Goal: Task Accomplishment & Management: Manage account settings

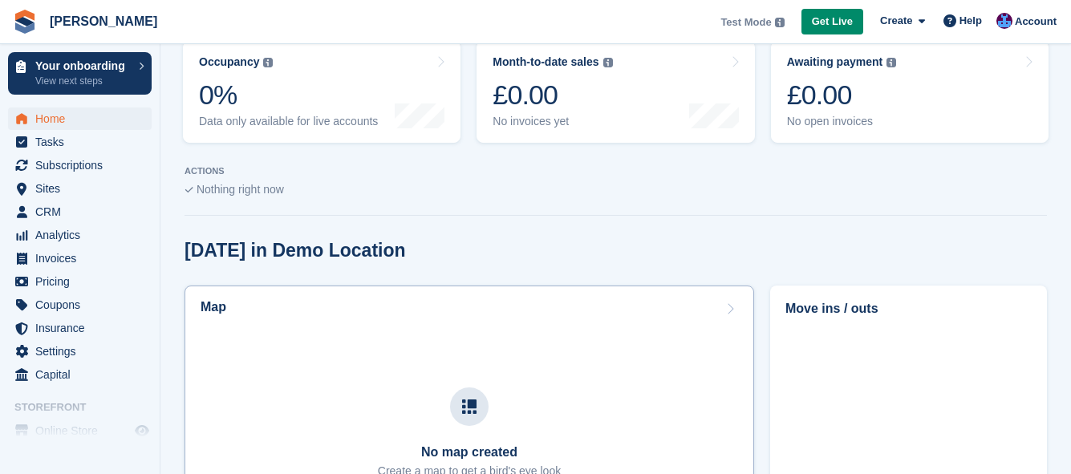
scroll to position [241, 0]
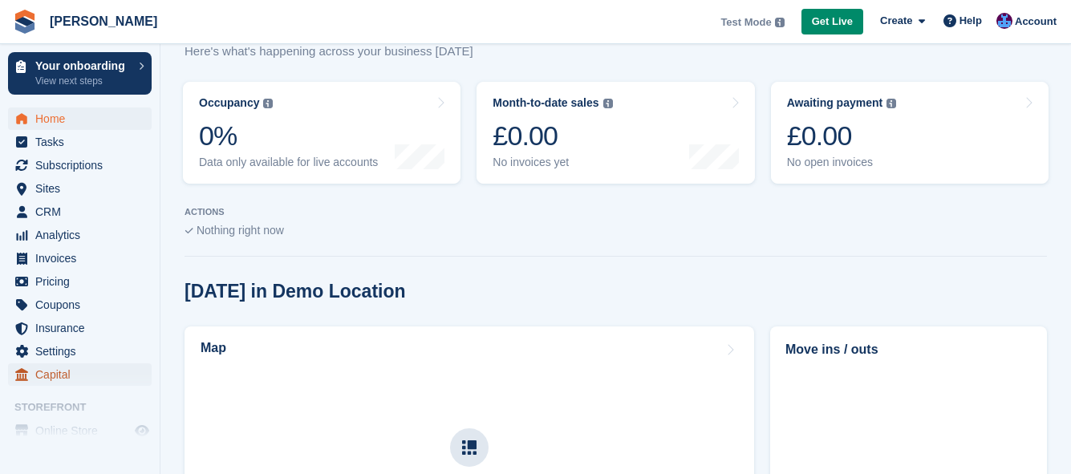
click at [62, 370] on span "Capital" at bounding box center [83, 374] width 96 height 22
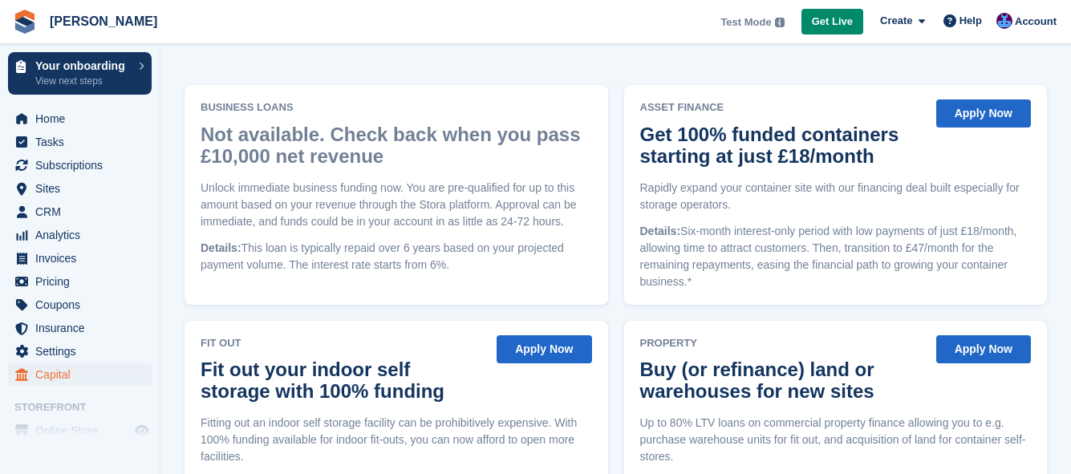
scroll to position [117, 0]
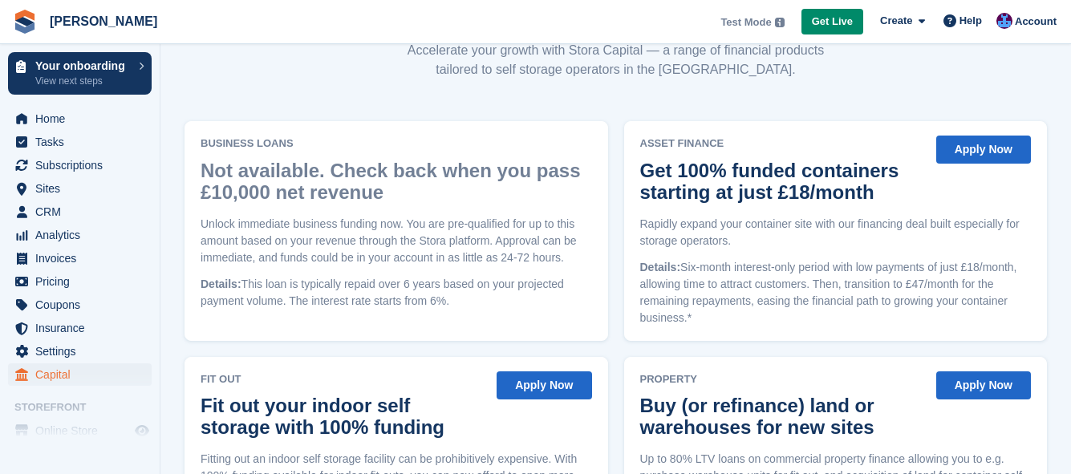
click at [1001, 152] on button "Apply Now" at bounding box center [983, 150] width 95 height 28
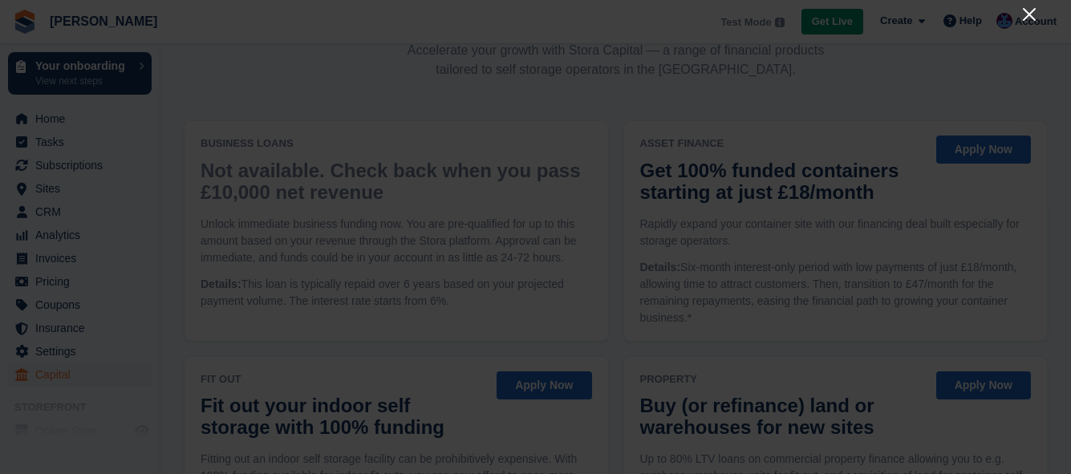
click at [1030, 9] on icon "Close" at bounding box center [1028, 14] width 19 height 19
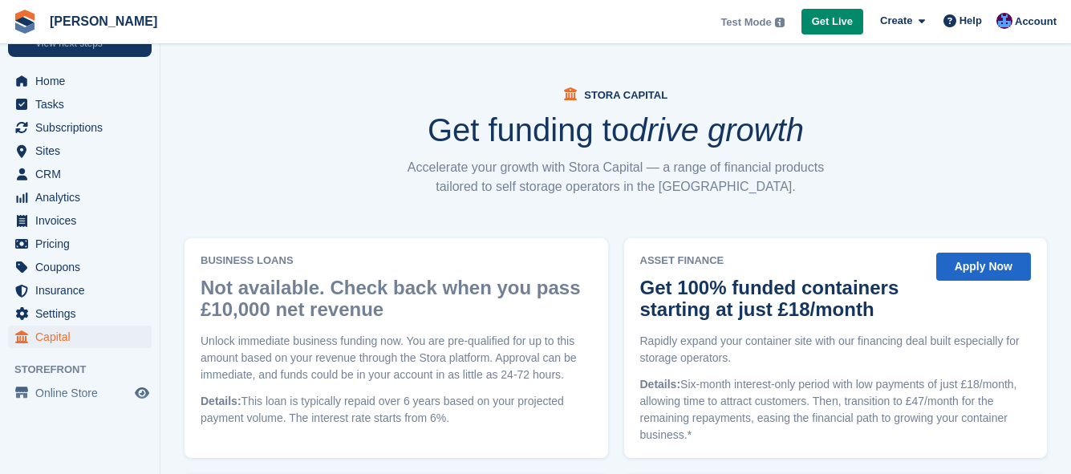
scroll to position [56, 0]
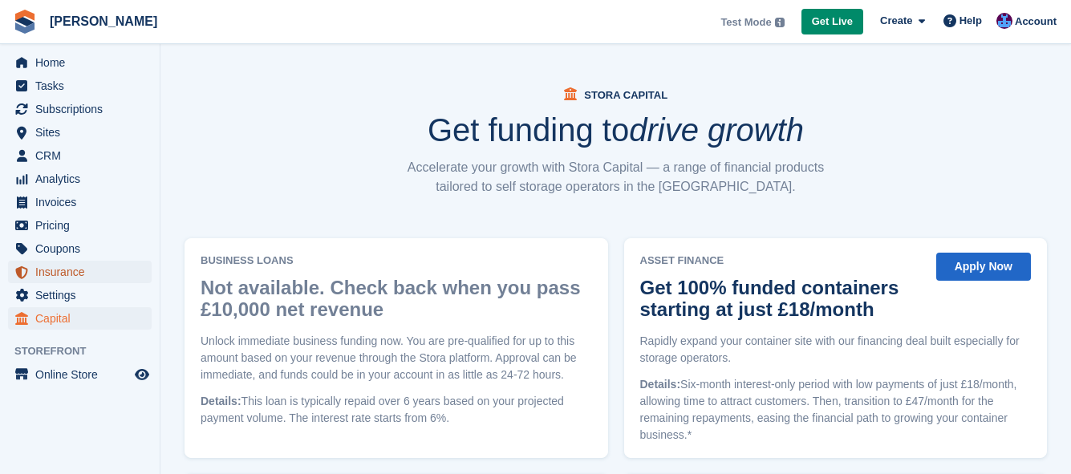
click at [66, 277] on span "Insurance" at bounding box center [83, 272] width 96 height 22
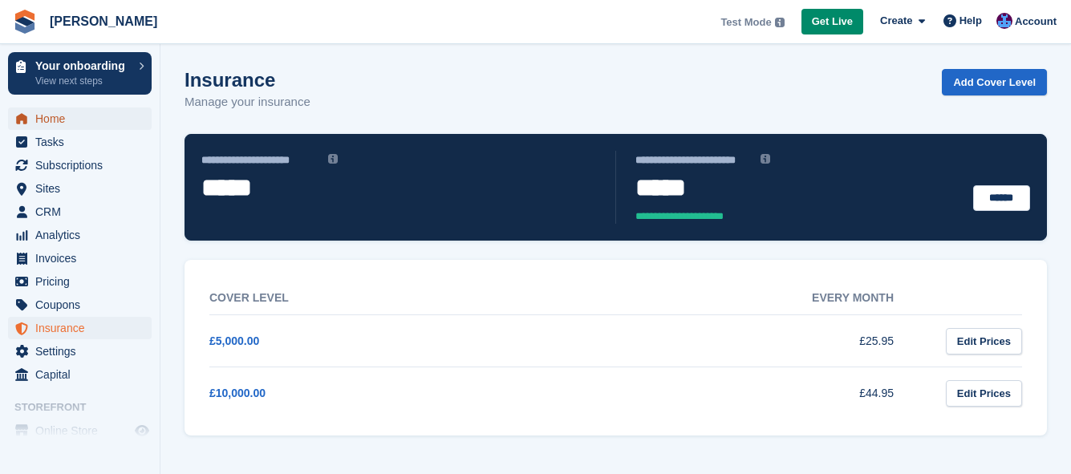
click at [56, 113] on span "Home" at bounding box center [83, 118] width 96 height 22
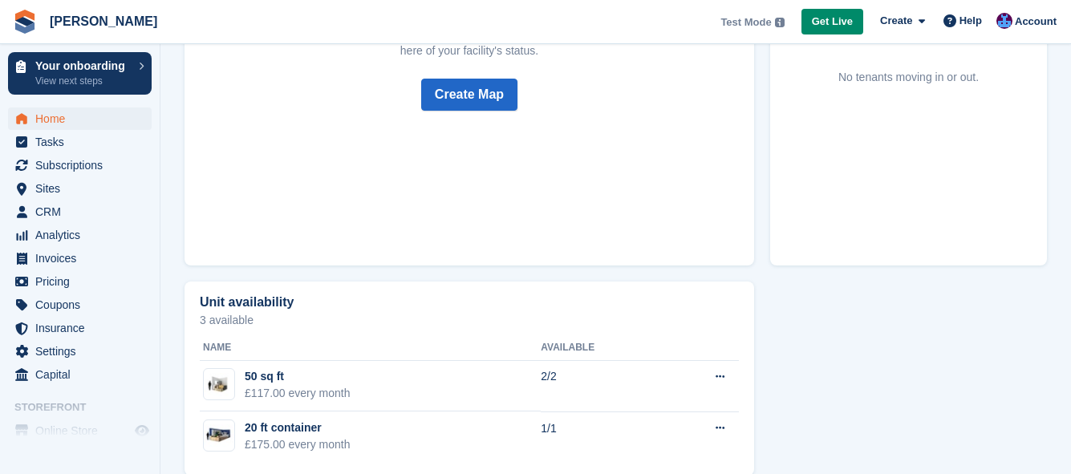
scroll to position [743, 0]
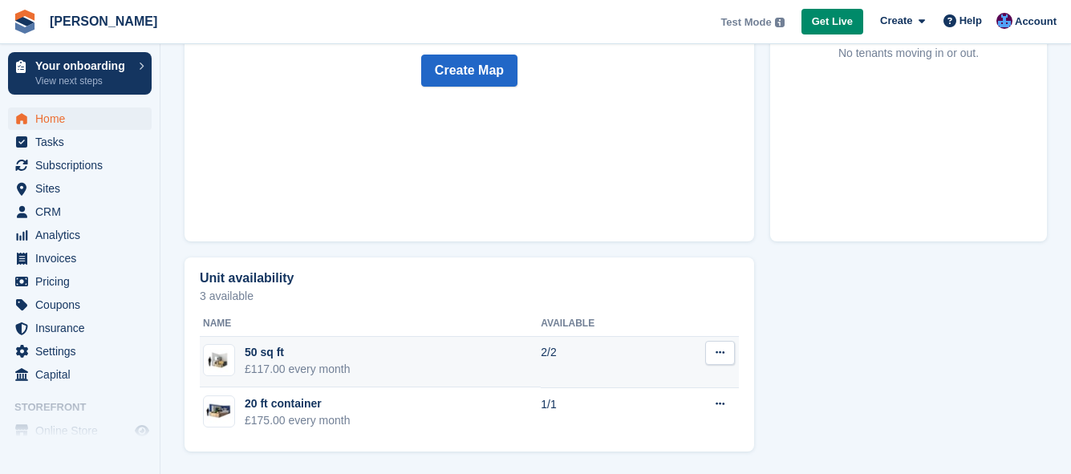
click at [273, 361] on div "£117.00 every month" at bounding box center [298, 369] width 106 height 17
click at [722, 352] on icon at bounding box center [719, 352] width 9 height 10
click at [678, 399] on p "View on Store" at bounding box center [658, 405] width 140 height 21
click at [629, 409] on p "View on Store" at bounding box center [658, 405] width 140 height 21
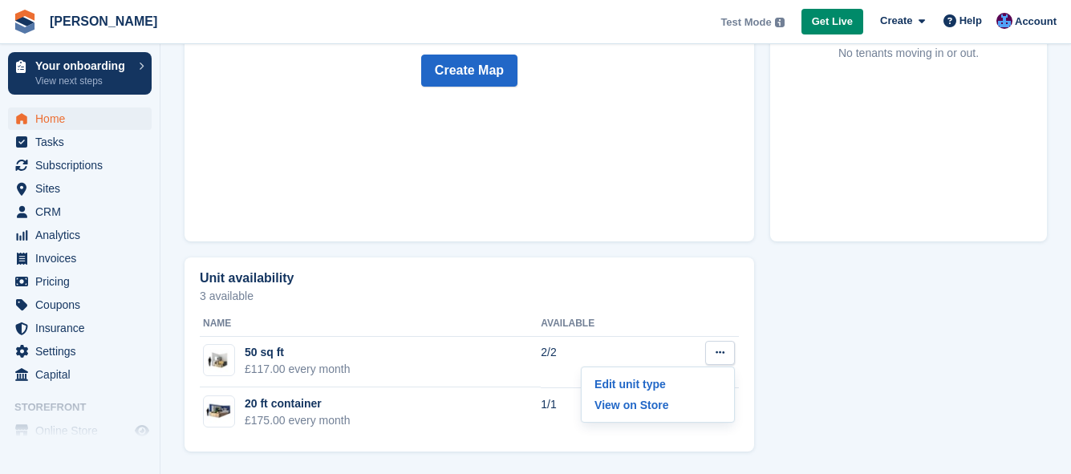
click at [771, 427] on div "Unit availability 3 available Name Available 50 sq ft £117.00 every month 2/2 E…" at bounding box center [615, 354] width 878 height 210
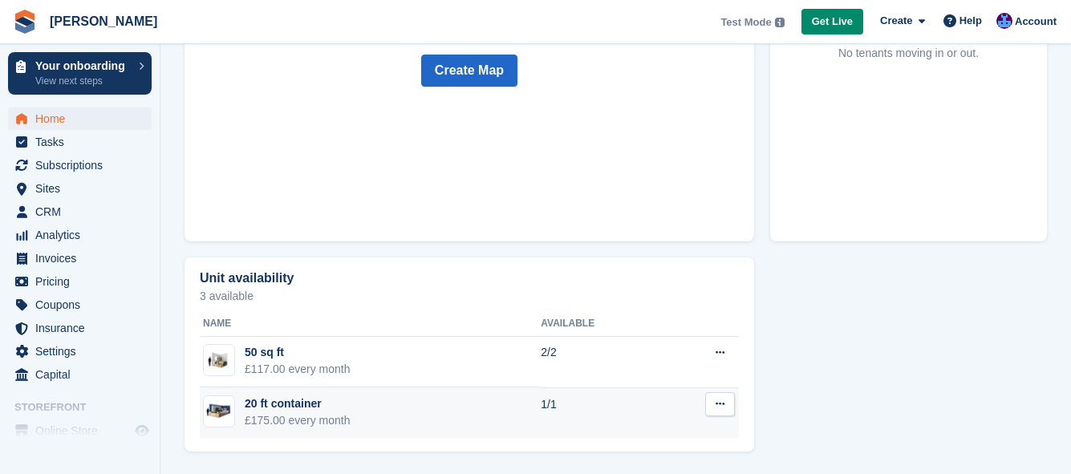
click at [722, 405] on icon at bounding box center [719, 404] width 9 height 10
click at [633, 460] on p "View on Store" at bounding box center [658, 456] width 140 height 21
click at [285, 409] on div "20 ft container" at bounding box center [298, 403] width 106 height 17
click at [278, 402] on div "20 ft container" at bounding box center [298, 403] width 106 height 17
click at [278, 401] on div "20 ft container" at bounding box center [298, 403] width 106 height 17
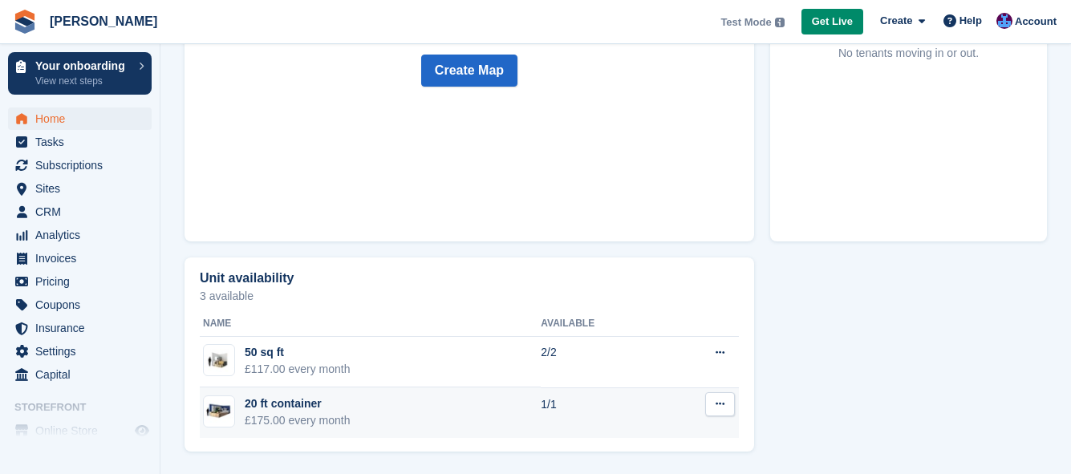
click at [221, 404] on img at bounding box center [219, 411] width 30 height 23
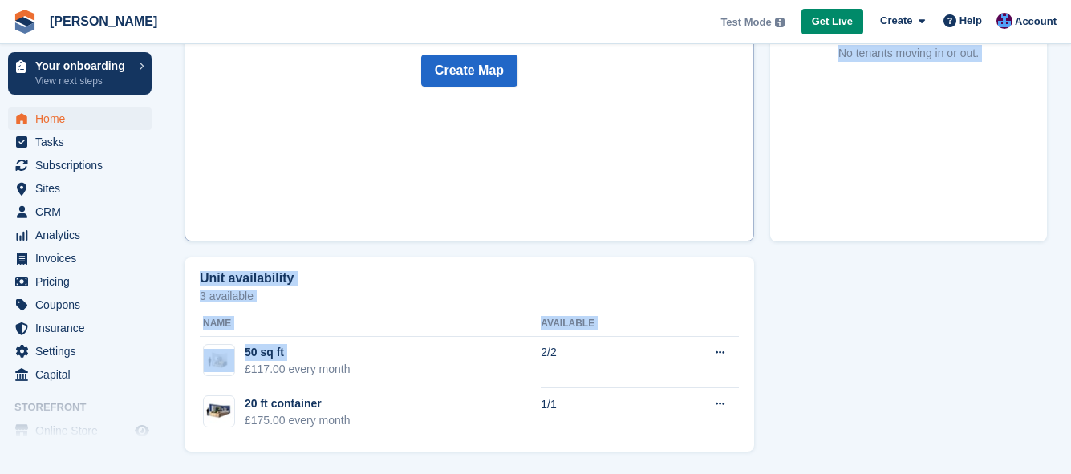
drag, startPoint x: 241, startPoint y: 364, endPoint x: 340, endPoint y: 139, distance: 246.3
click at [340, 139] on div "Today in Demo Location Map No map created Create a map to get a bird's eye look…" at bounding box center [615, 119] width 862 height 681
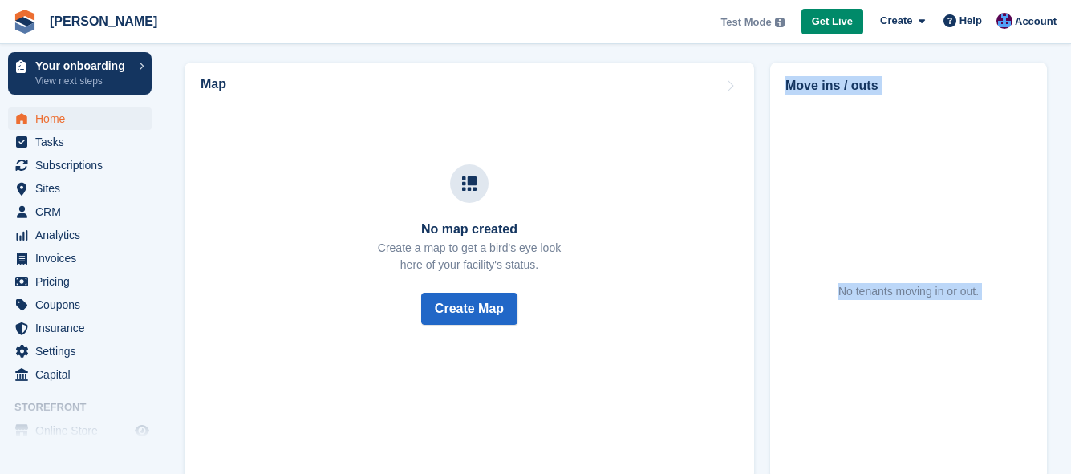
scroll to position [502, 0]
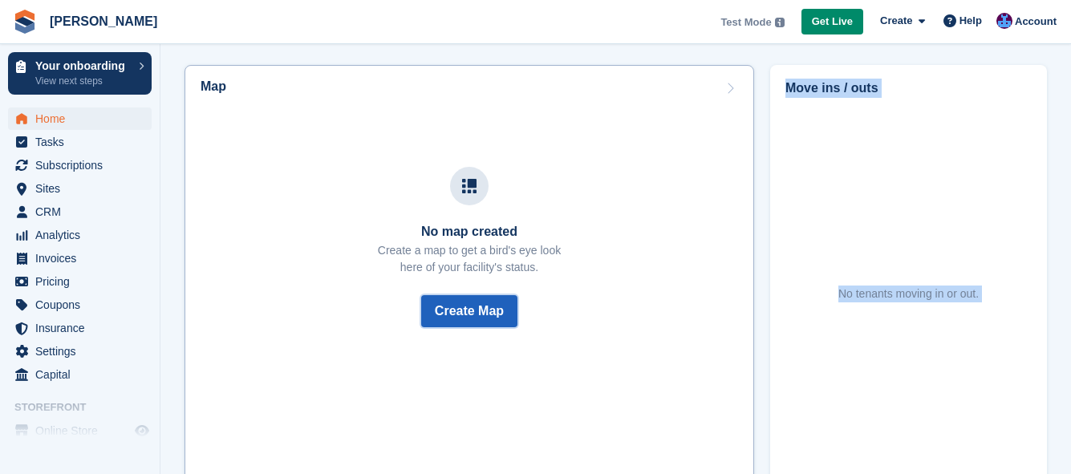
click at [435, 309] on button "Create Map" at bounding box center [469, 311] width 96 height 32
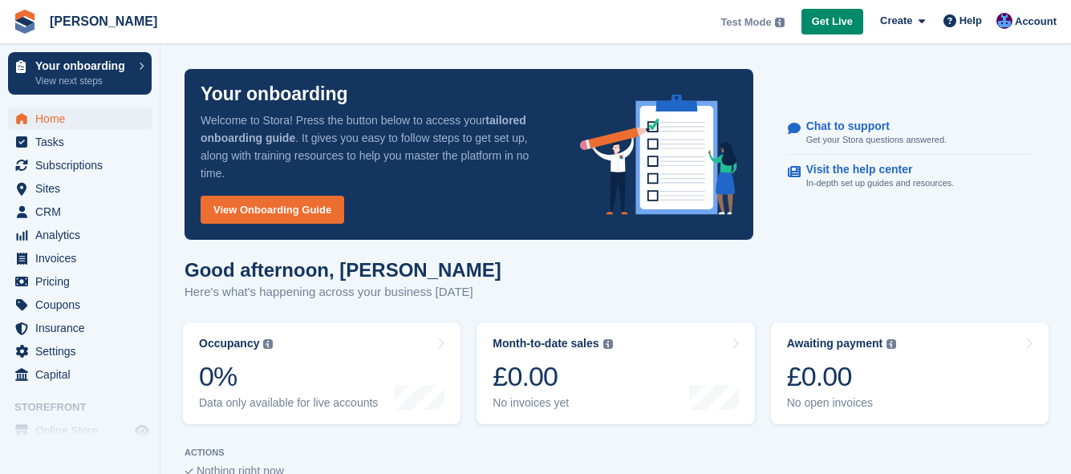
scroll to position [502, 0]
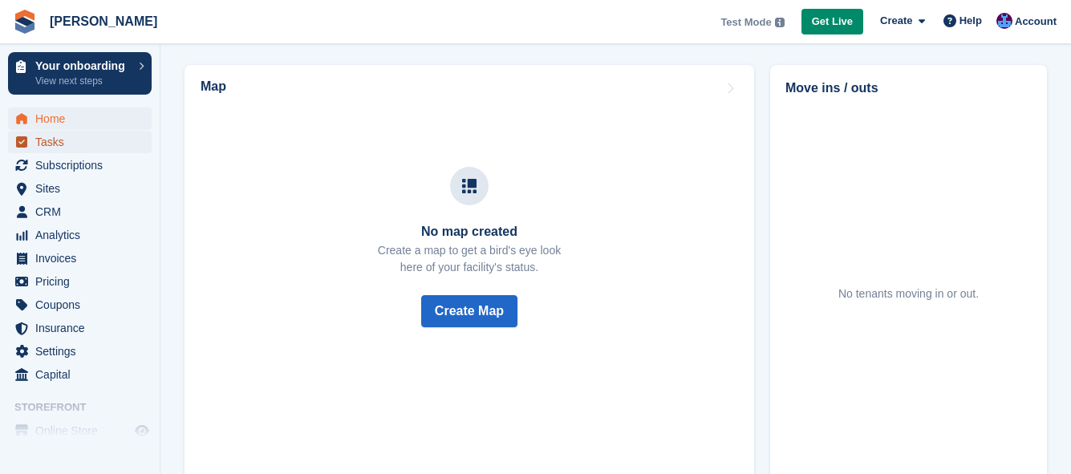
click at [63, 137] on span "Tasks" at bounding box center [83, 142] width 96 height 22
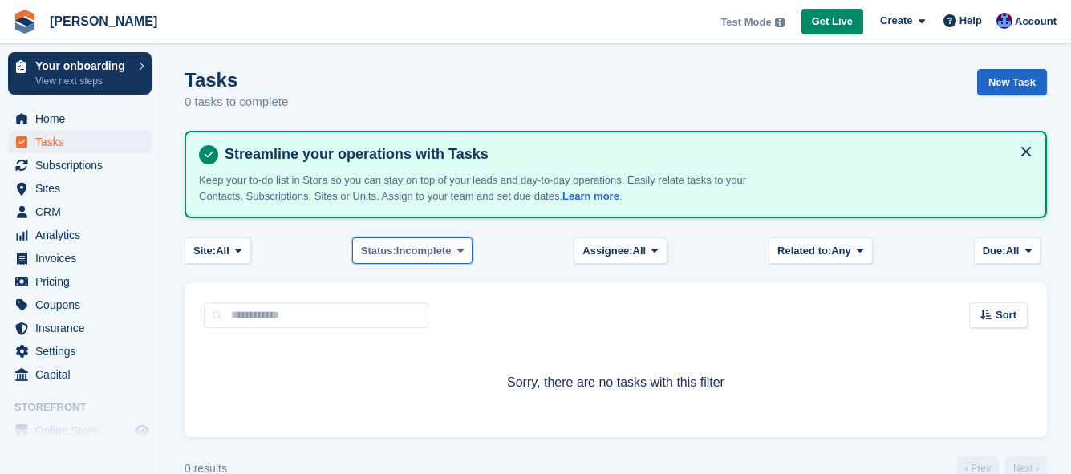
click at [449, 249] on span "Incomplete" at bounding box center [423, 251] width 55 height 16
click at [234, 252] on span at bounding box center [238, 250] width 13 height 13
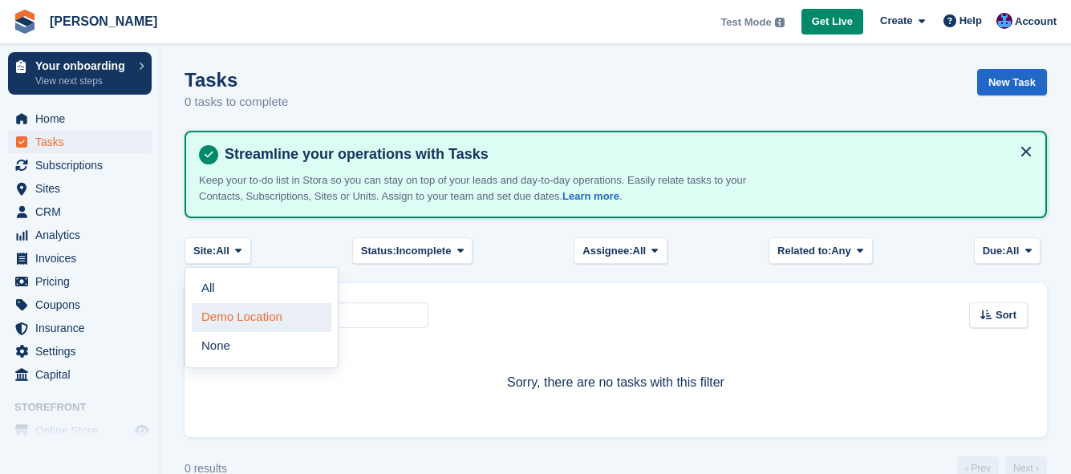
click at [250, 314] on link "Demo Location" at bounding box center [262, 317] width 140 height 29
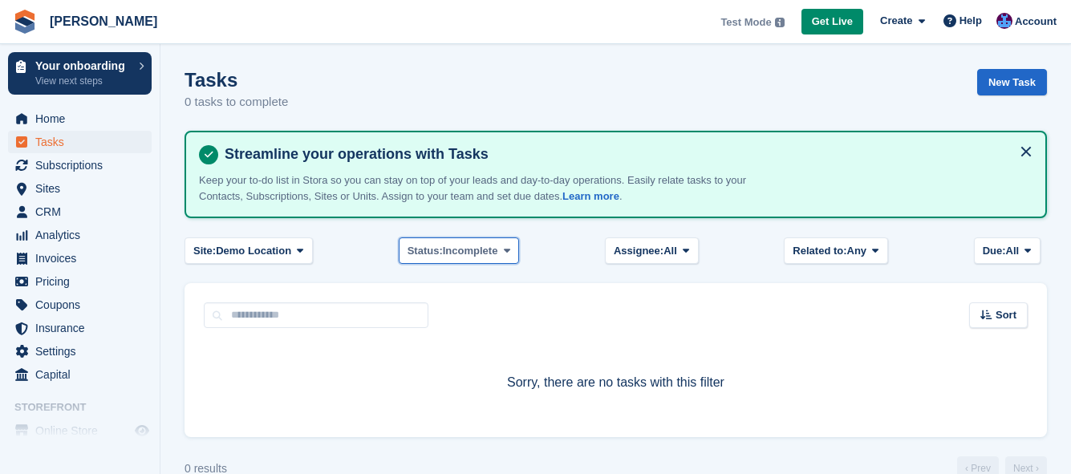
click at [451, 254] on span "Incomplete" at bounding box center [470, 251] width 55 height 16
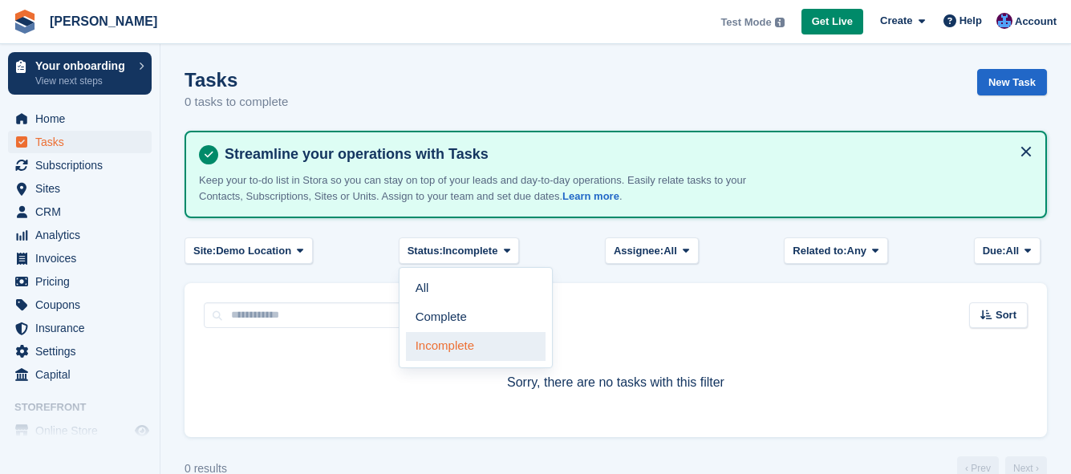
click at [452, 342] on link "Incomplete" at bounding box center [476, 346] width 140 height 29
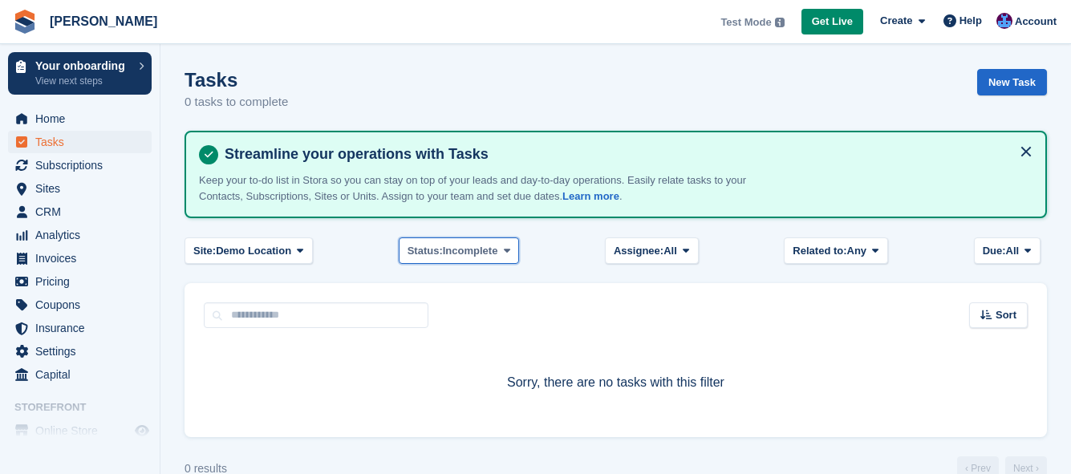
click at [481, 253] on span "Incomplete" at bounding box center [470, 251] width 55 height 16
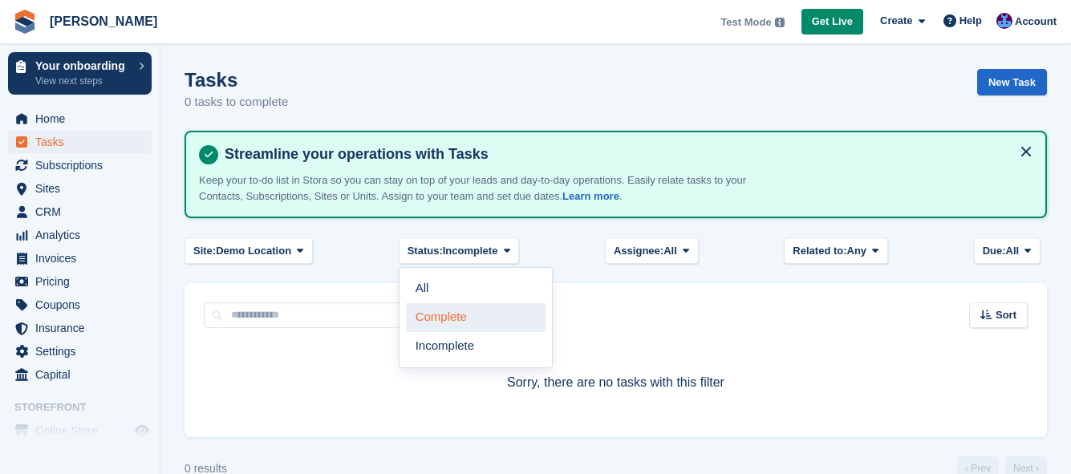
click at [466, 313] on link "Complete" at bounding box center [476, 317] width 140 height 29
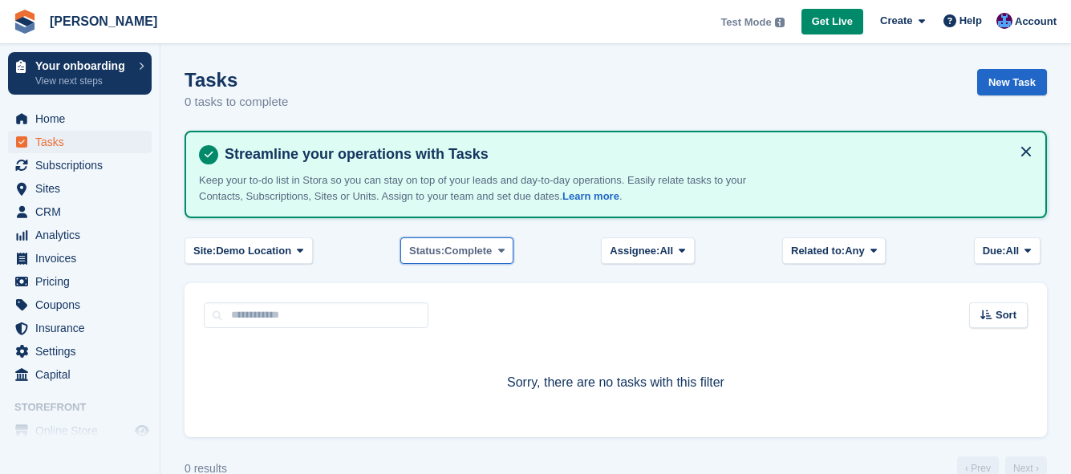
click at [477, 253] on span "Complete" at bounding box center [467, 251] width 47 height 16
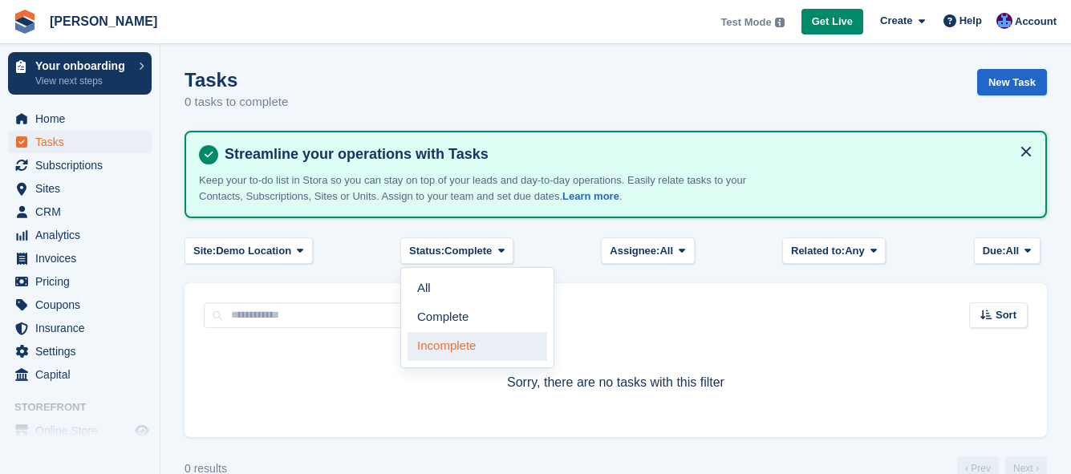
click at [459, 341] on link "Incomplete" at bounding box center [477, 346] width 140 height 29
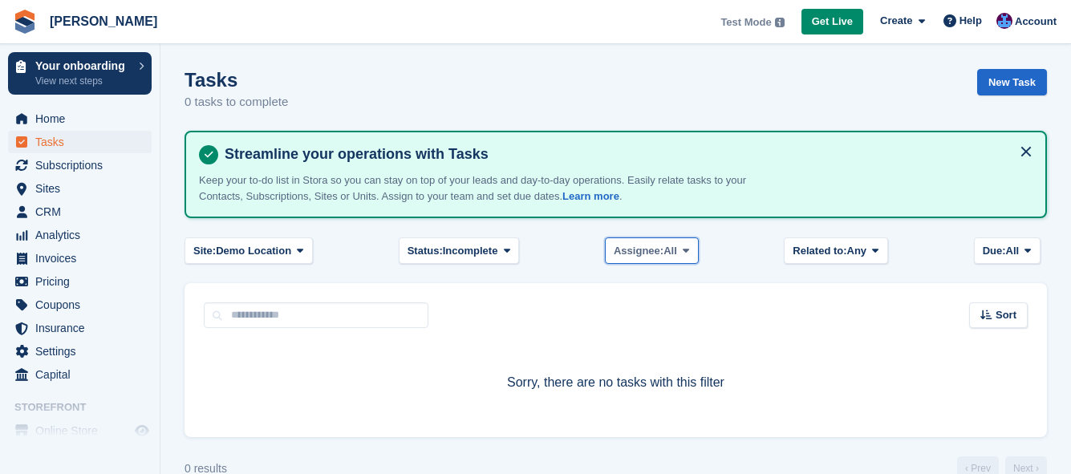
click at [686, 244] on span at bounding box center [685, 250] width 13 height 13
click at [865, 247] on button "Related to: Any" at bounding box center [834, 250] width 103 height 26
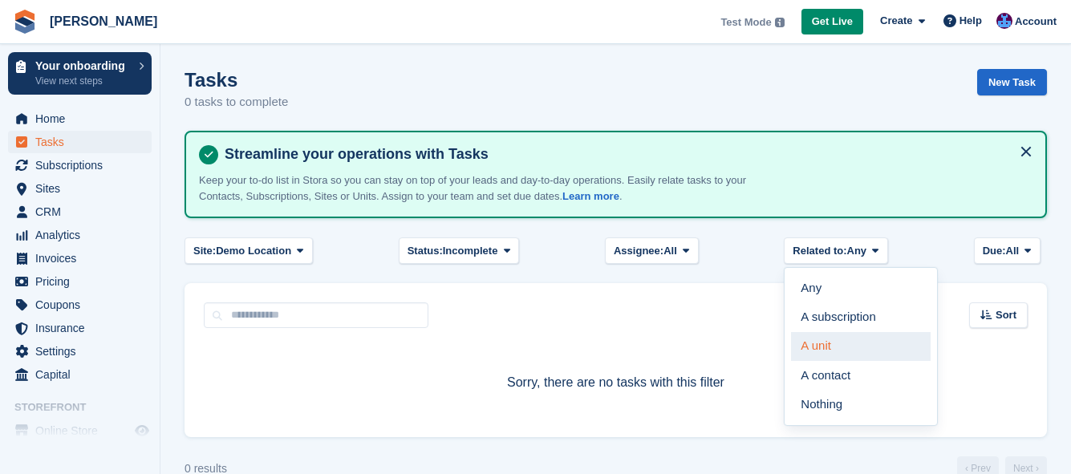
click at [833, 350] on link "A unit" at bounding box center [861, 346] width 140 height 29
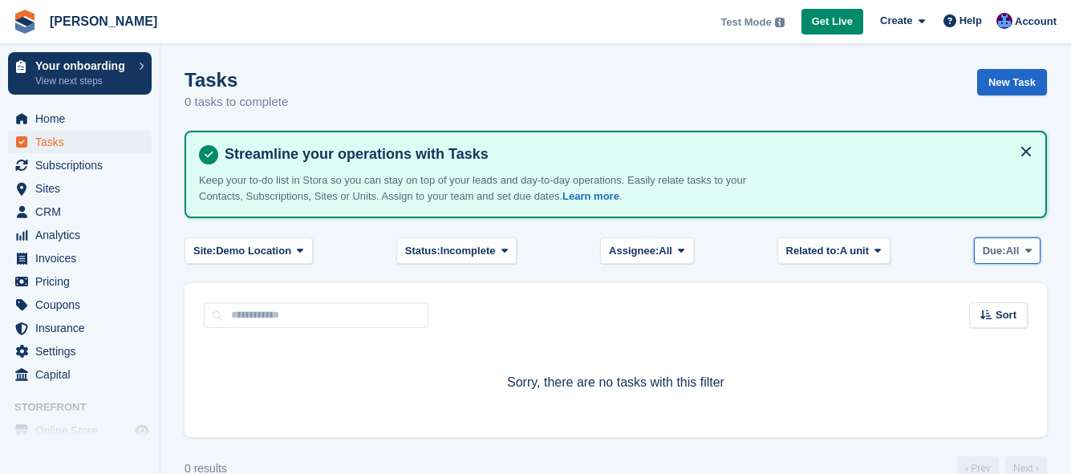
click at [1005, 241] on button "Due: All" at bounding box center [1007, 250] width 67 height 26
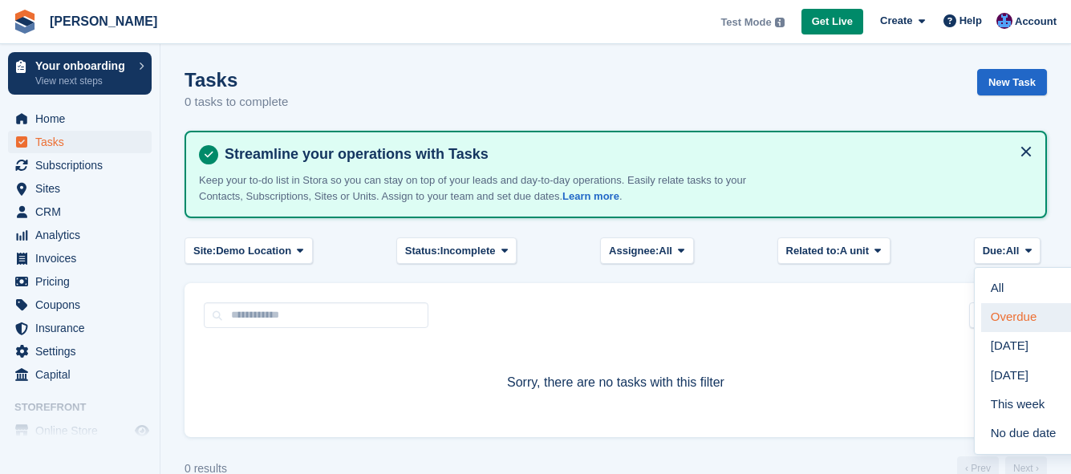
click at [998, 313] on link "Overdue" at bounding box center [1051, 317] width 140 height 29
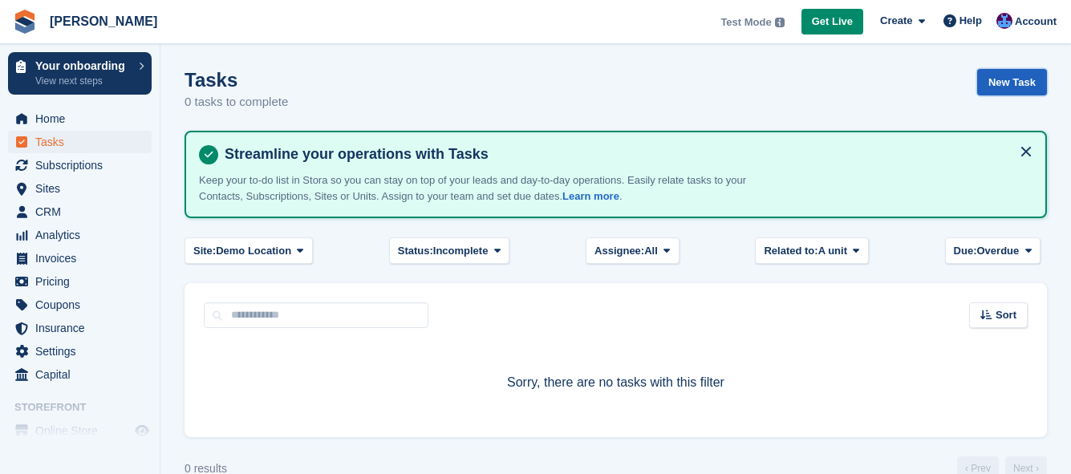
click at [988, 78] on link "New Task" at bounding box center [1012, 82] width 70 height 26
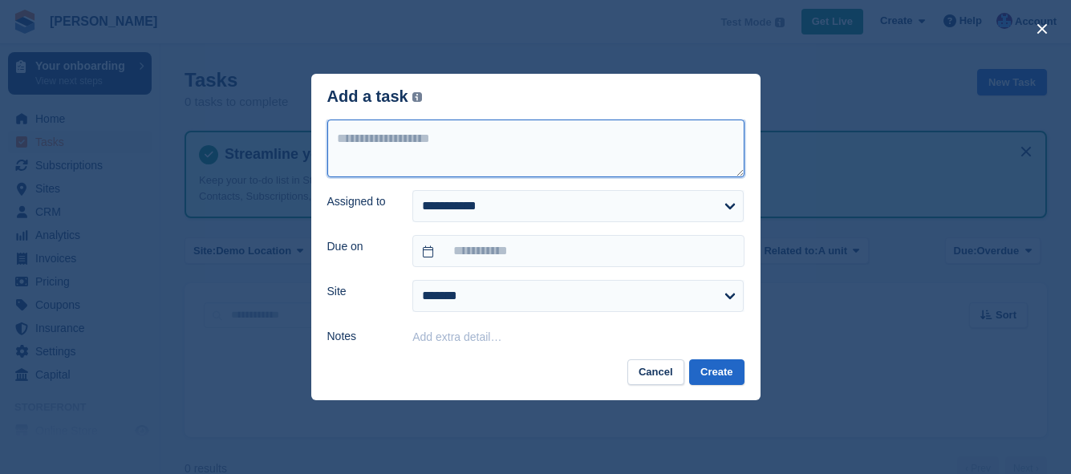
click at [408, 159] on textarea at bounding box center [535, 148] width 417 height 58
type textarea "**********"
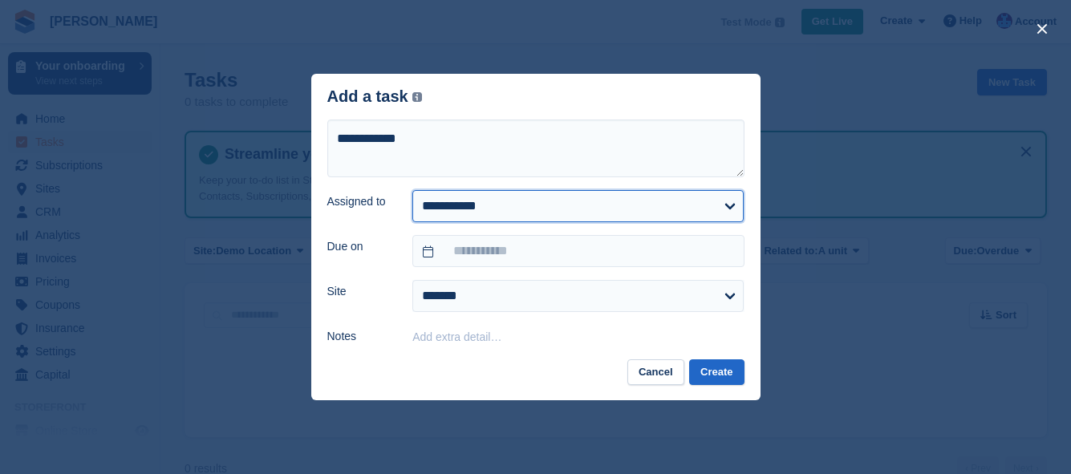
click at [518, 204] on select "**********" at bounding box center [577, 206] width 331 height 32
select select "****"
click at [412, 191] on select "**********" at bounding box center [577, 206] width 331 height 32
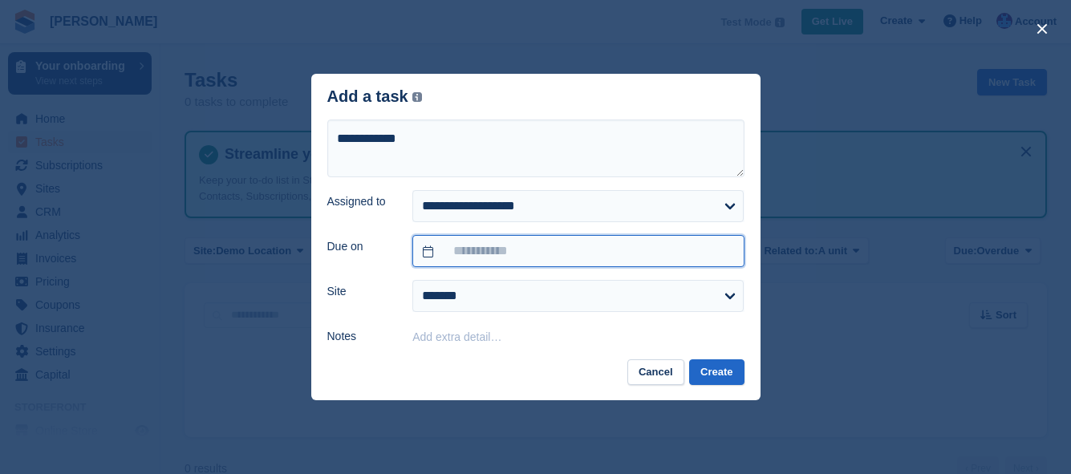
click at [497, 255] on input "text" at bounding box center [577, 251] width 331 height 32
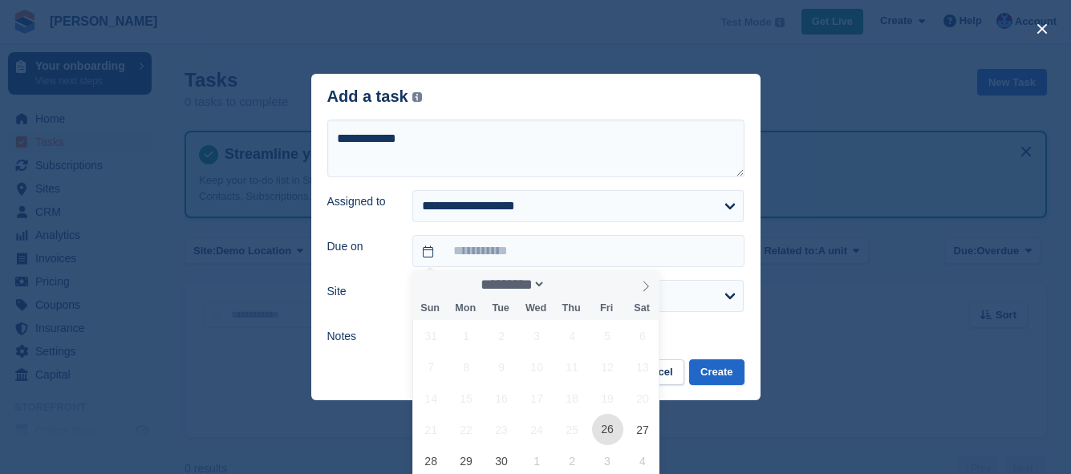
click at [606, 434] on span "26" at bounding box center [607, 429] width 31 height 31
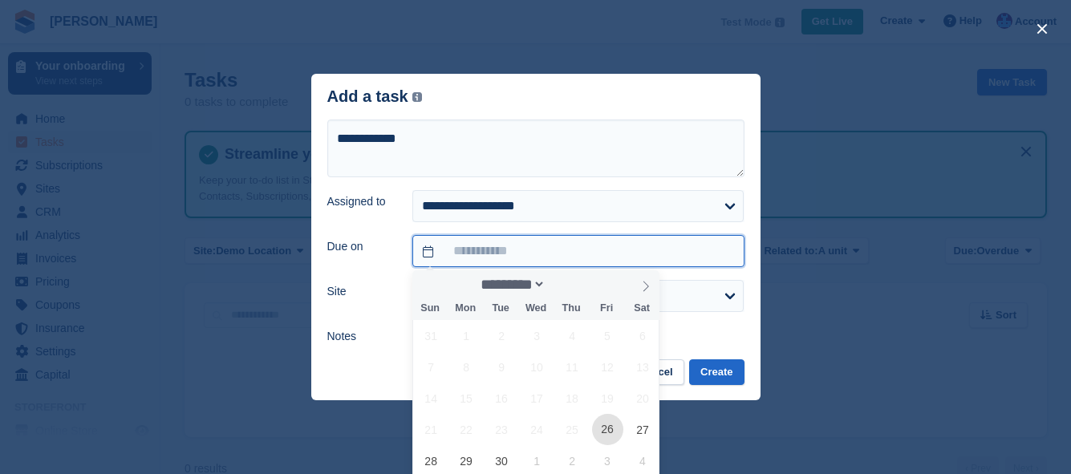
type input "**********"
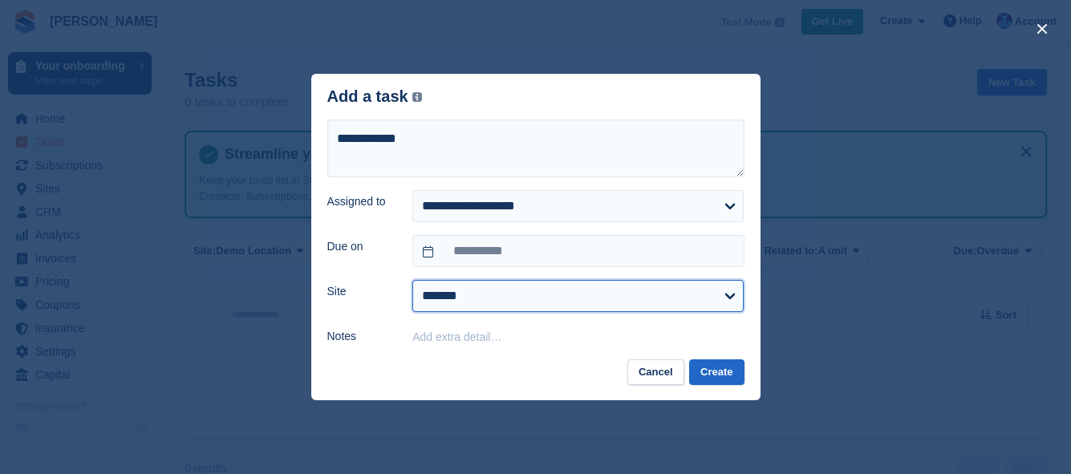
click at [483, 302] on select "**********" at bounding box center [577, 296] width 331 height 32
select select "****"
click at [412, 281] on select "**********" at bounding box center [577, 296] width 331 height 32
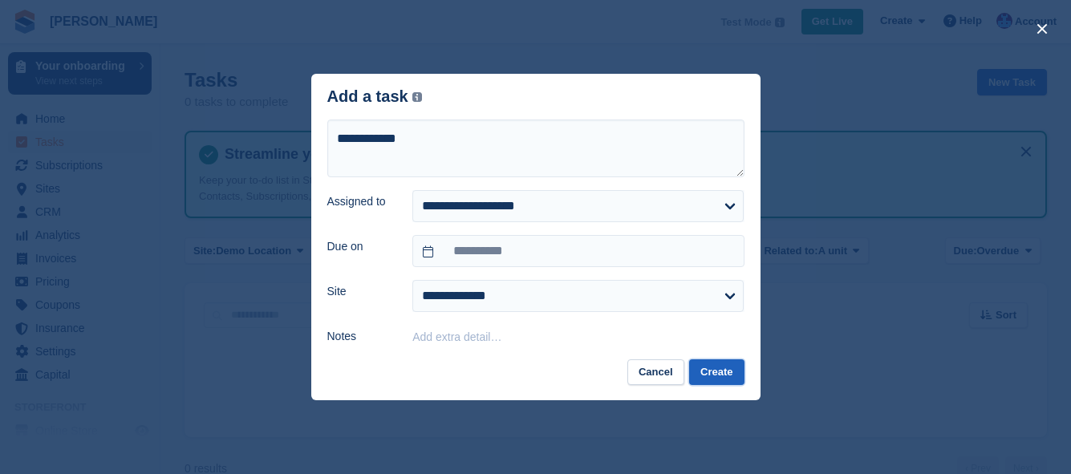
click at [716, 370] on button "Create" at bounding box center [716, 372] width 55 height 26
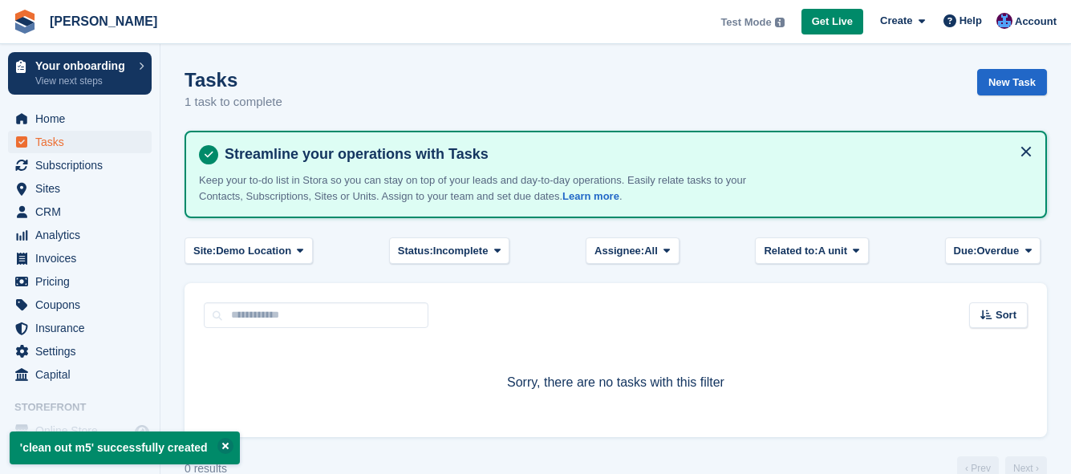
click at [216, 91] on h1 "Tasks" at bounding box center [233, 80] width 98 height 22
click at [234, 255] on span "Demo Location" at bounding box center [253, 251] width 75 height 16
click at [250, 312] on link "Demo Location" at bounding box center [262, 317] width 140 height 29
click at [480, 244] on span "Incomplete" at bounding box center [460, 251] width 55 height 16
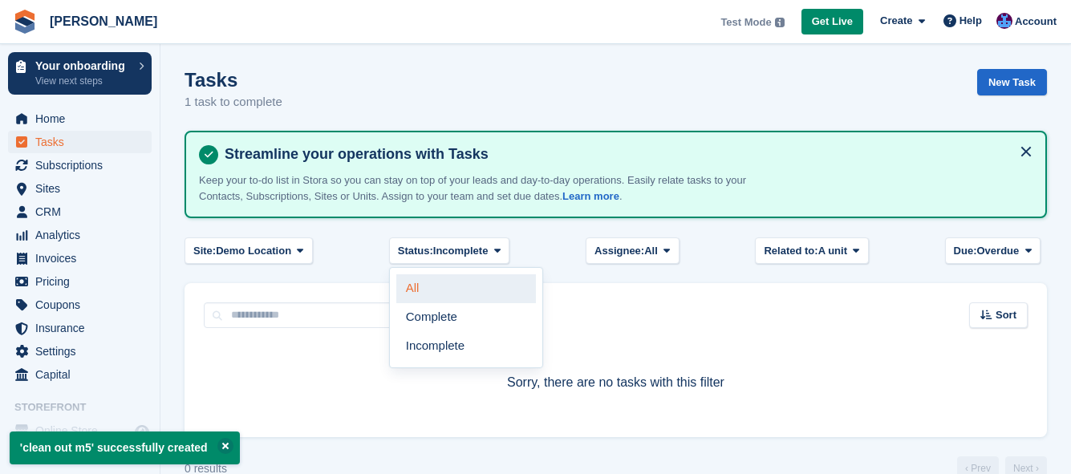
click at [463, 289] on link "All" at bounding box center [466, 288] width 140 height 29
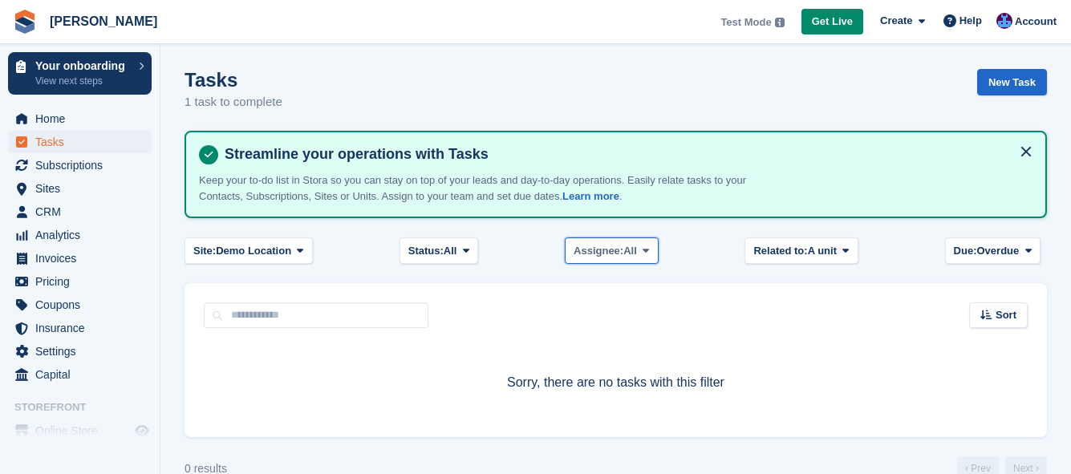
click at [629, 261] on button "Assignee: All" at bounding box center [612, 250] width 94 height 26
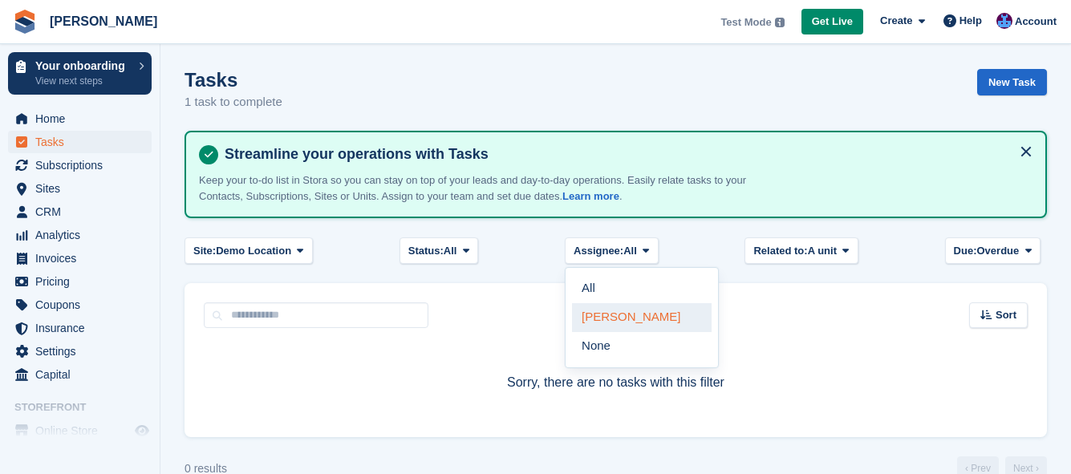
click at [620, 320] on link "[PERSON_NAME]" at bounding box center [642, 317] width 140 height 29
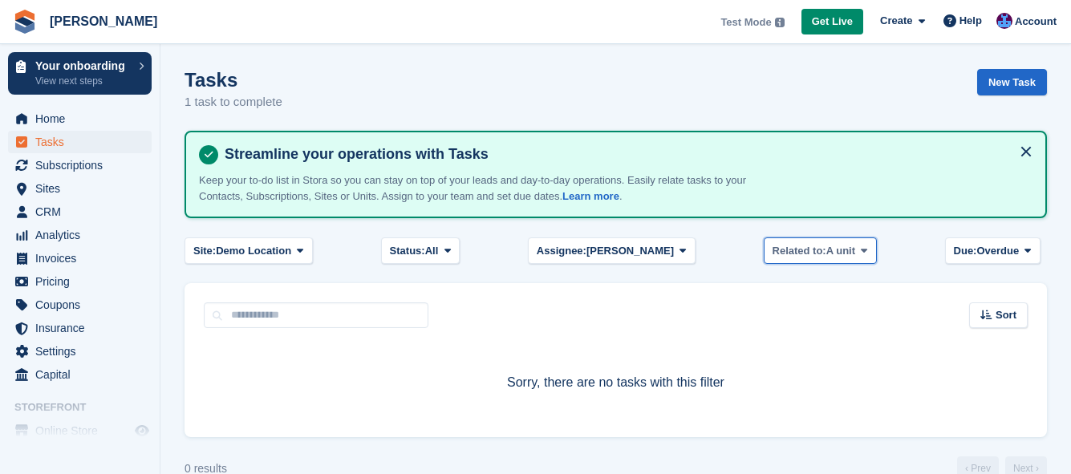
click at [777, 253] on span "Related to:" at bounding box center [799, 251] width 54 height 16
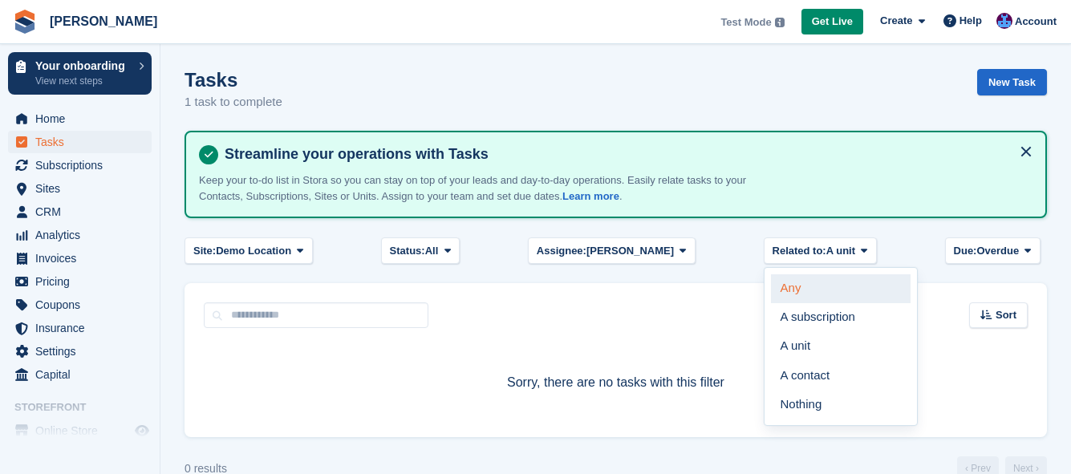
click at [795, 296] on link "Any" at bounding box center [841, 288] width 140 height 29
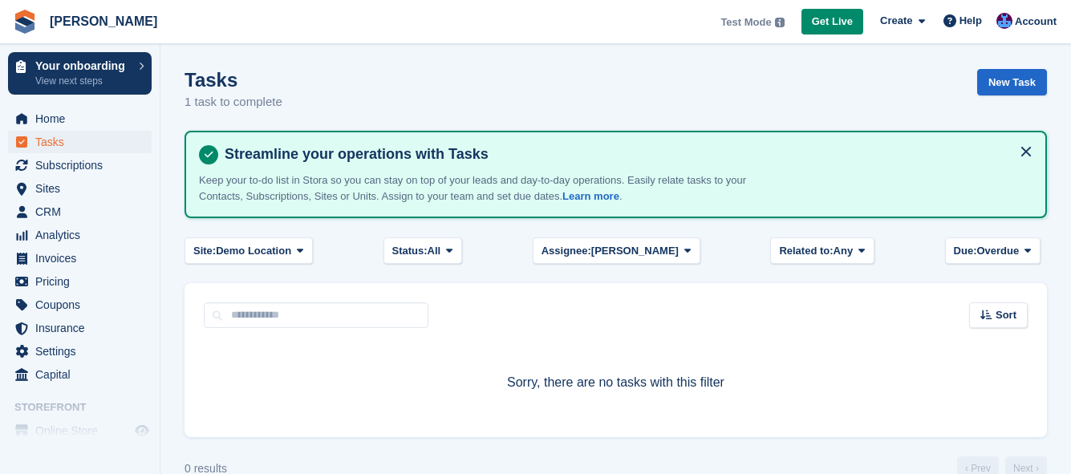
click at [627, 153] on h4 "Streamline your operations with Tasks" at bounding box center [625, 154] width 814 height 18
click at [594, 185] on p "Keep your to-do list in Stora so you can stay on top of your leads and day-to-d…" at bounding box center [479, 187] width 561 height 31
click at [79, 159] on span "Subscriptions" at bounding box center [83, 165] width 96 height 22
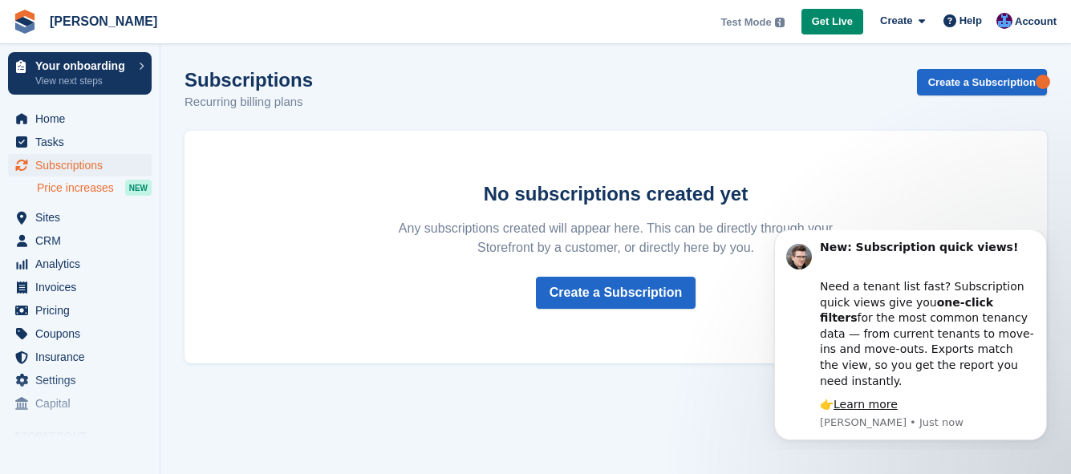
click at [59, 186] on span "Price increases" at bounding box center [75, 187] width 77 height 15
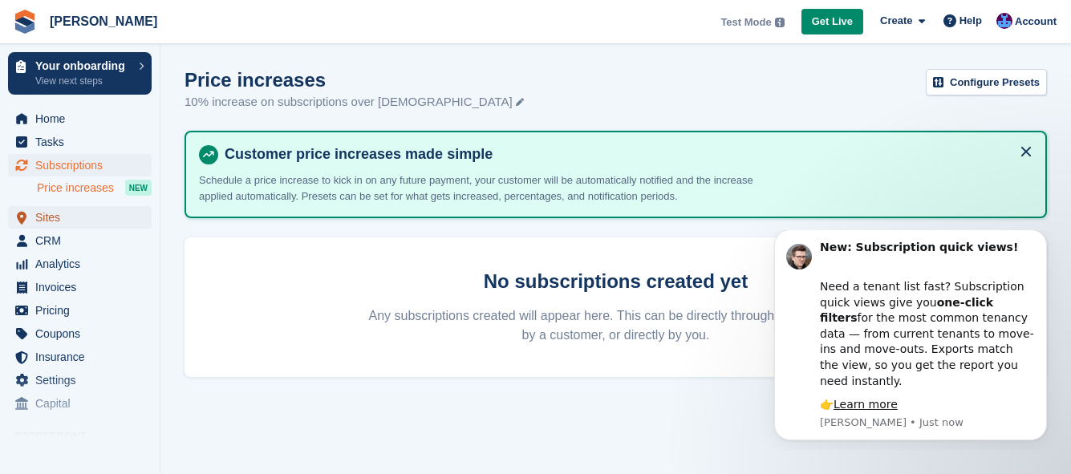
click at [39, 211] on span "Sites" at bounding box center [83, 217] width 96 height 22
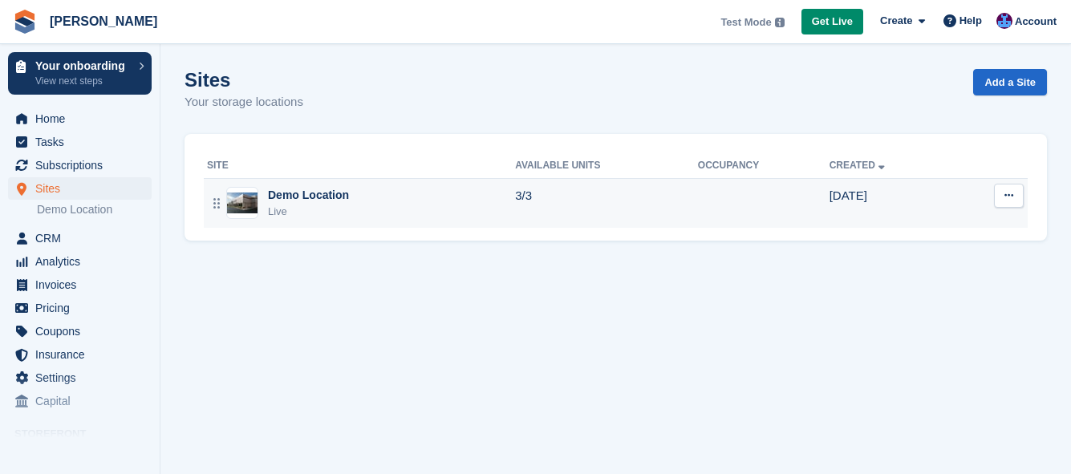
click at [241, 192] on figure at bounding box center [242, 203] width 32 height 32
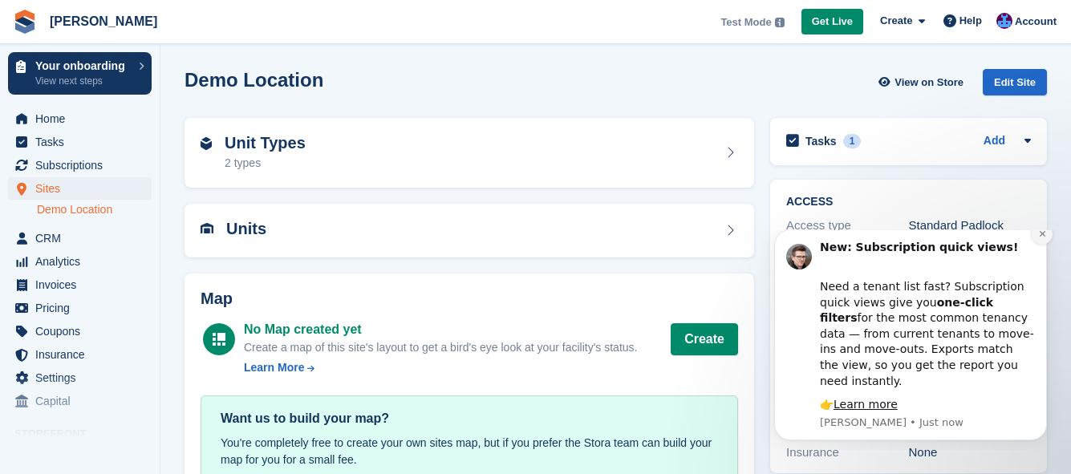
click at [1041, 237] on icon "Dismiss notification" at bounding box center [1041, 234] width 6 height 6
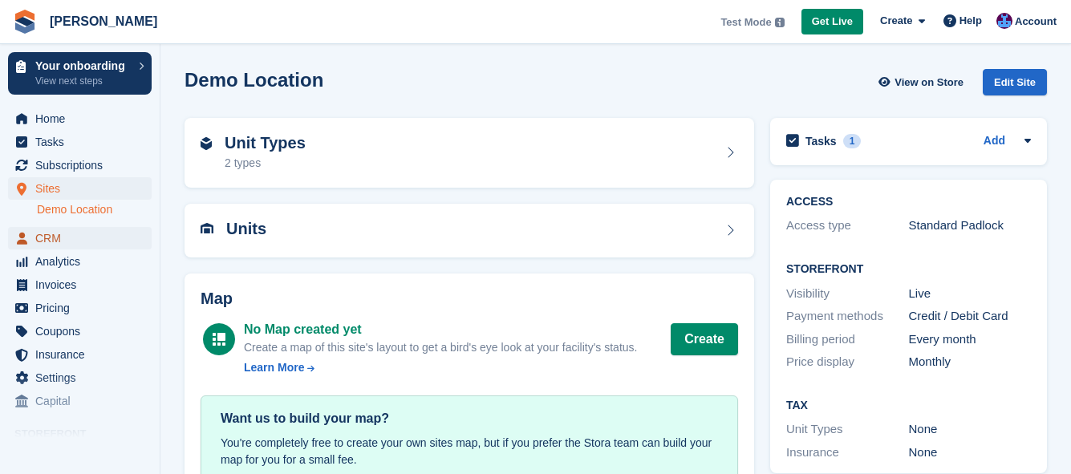
click at [31, 237] on link "CRM" at bounding box center [80, 238] width 144 height 22
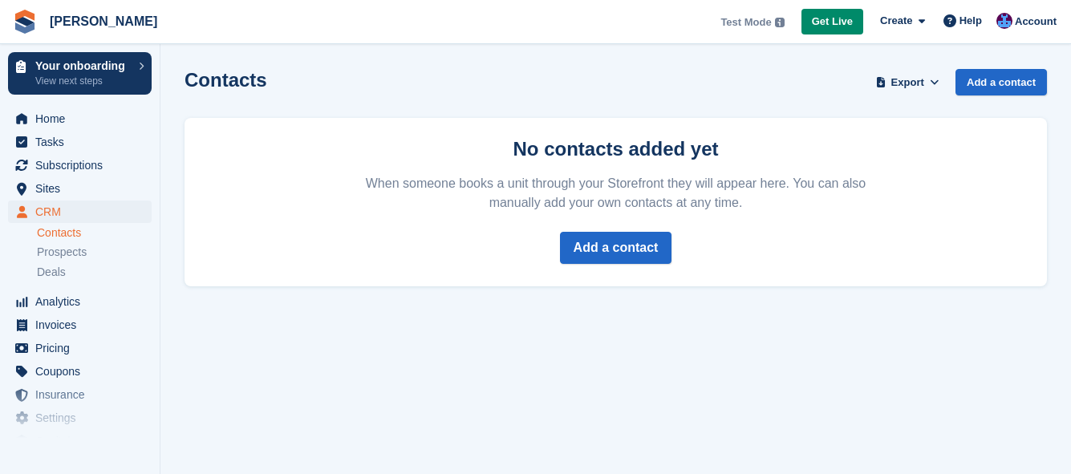
click at [54, 236] on link "Contacts" at bounding box center [94, 232] width 115 height 15
click at [68, 253] on span "Prospects" at bounding box center [62, 252] width 50 height 15
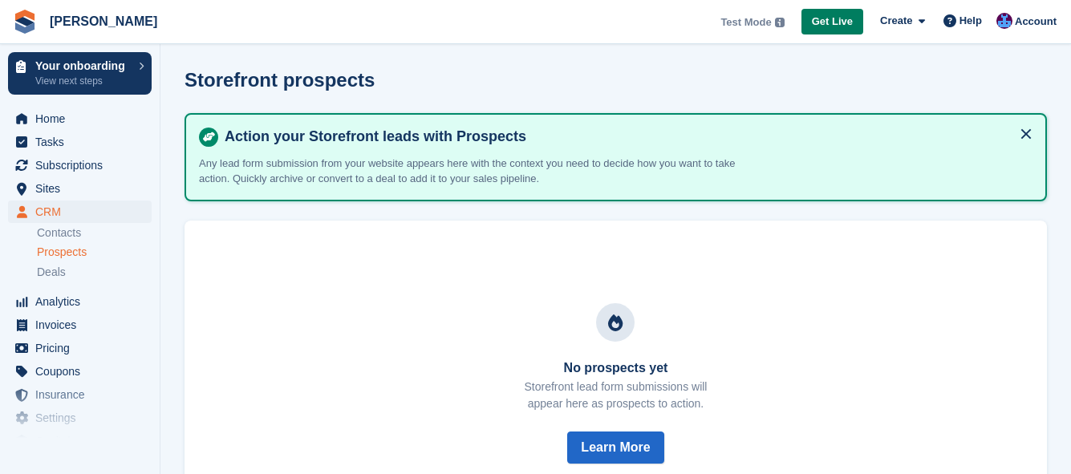
click at [836, 18] on span "Get Live" at bounding box center [832, 22] width 41 height 16
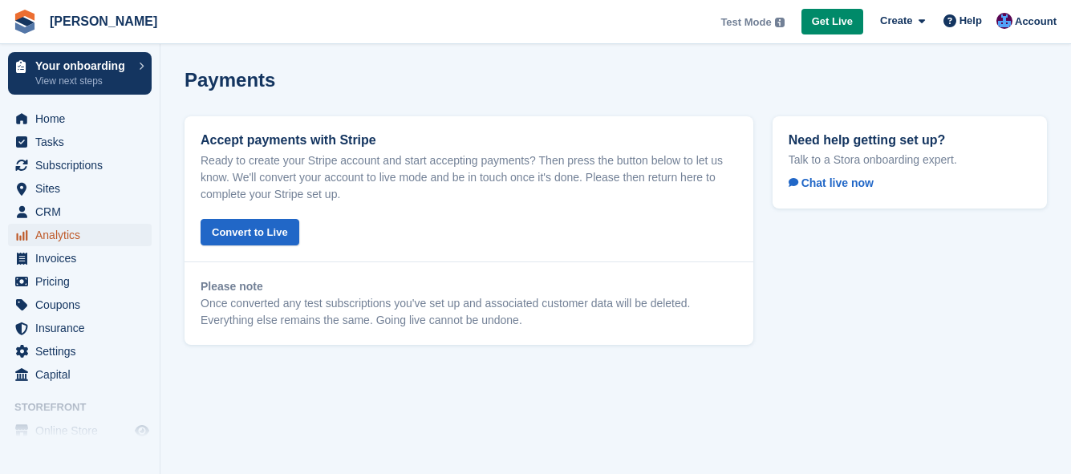
click at [53, 234] on span "Analytics" at bounding box center [83, 235] width 96 height 22
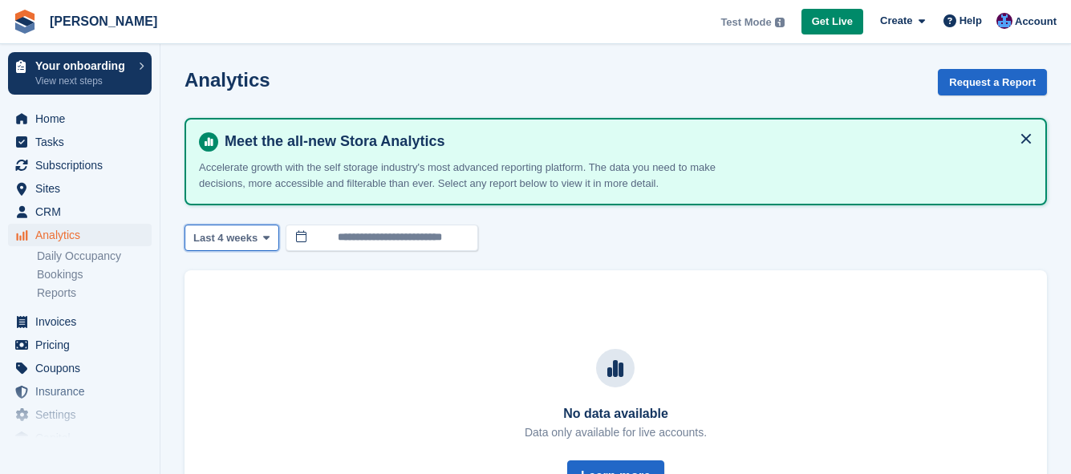
click at [207, 245] on button "Last 4 weeks" at bounding box center [231, 238] width 95 height 26
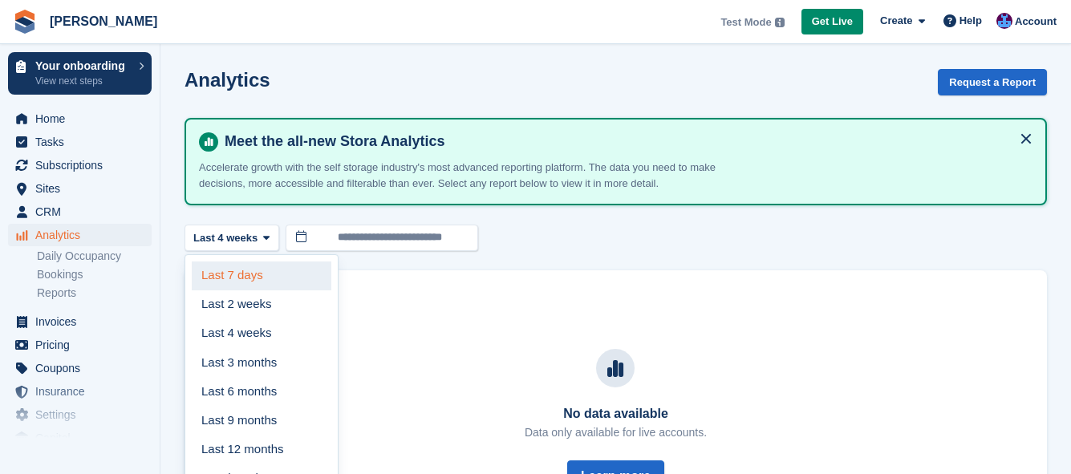
click at [221, 277] on link "Last 7 days" at bounding box center [262, 275] width 140 height 29
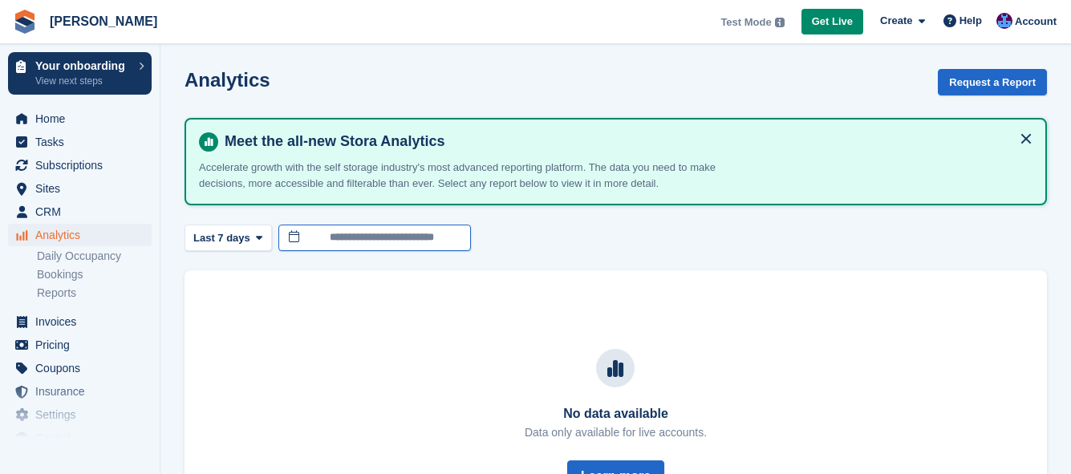
click at [328, 244] on input "**********" at bounding box center [374, 238] width 192 height 26
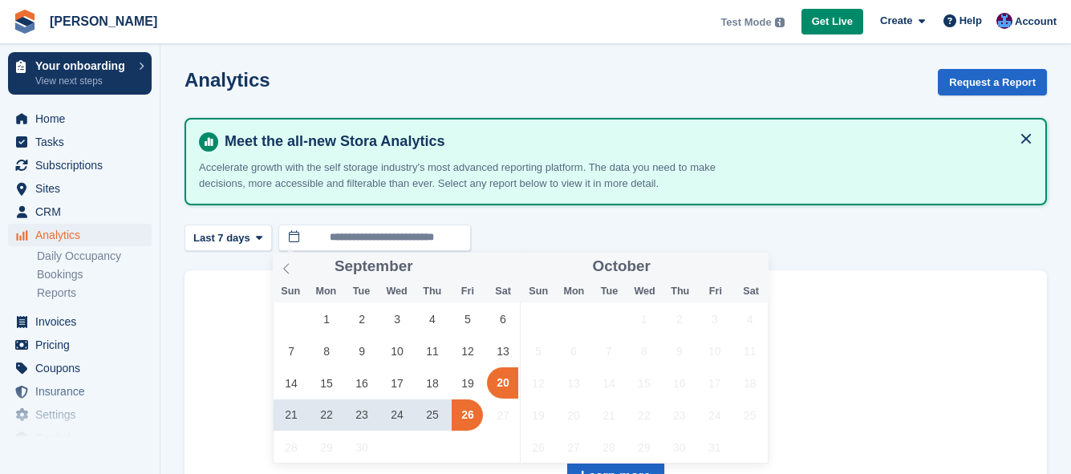
click at [497, 383] on span "20" at bounding box center [502, 382] width 31 height 31
type input "**********"
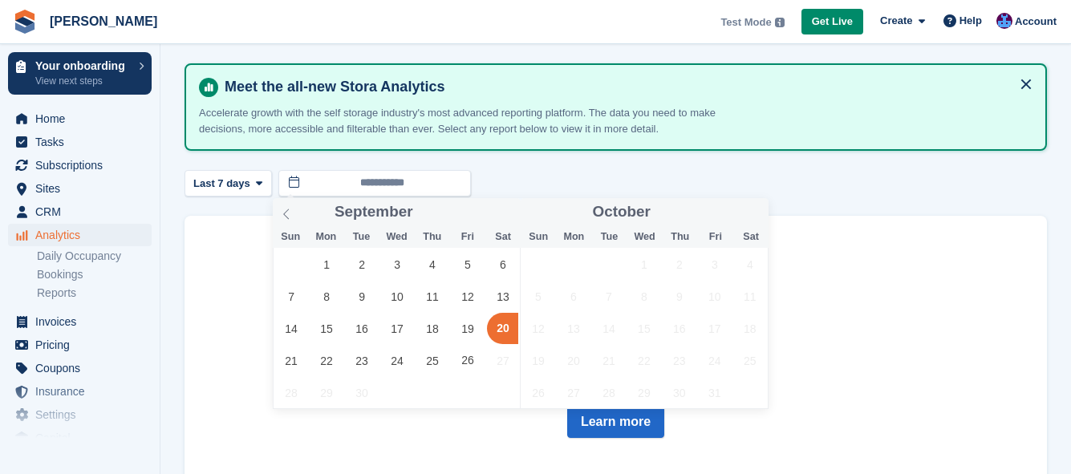
scroll to position [121, 0]
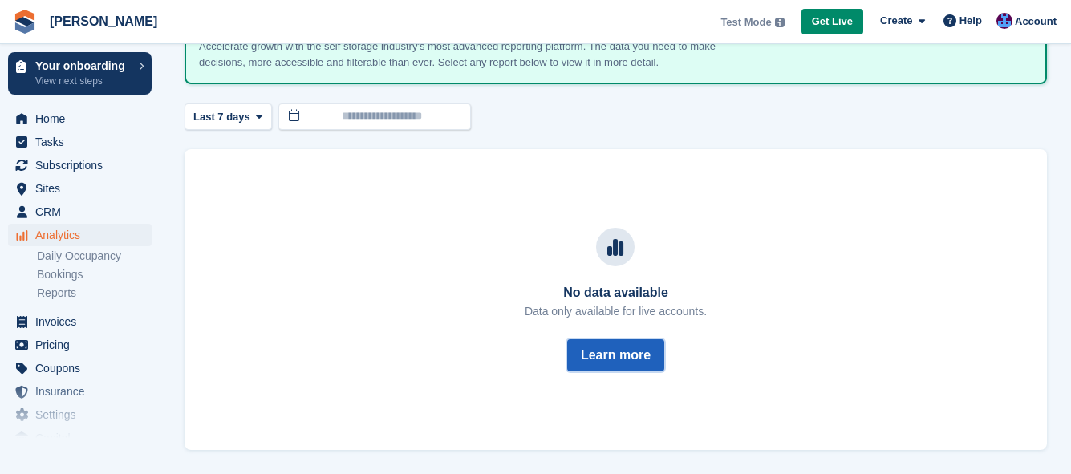
click at [582, 356] on button "Learn more" at bounding box center [615, 355] width 97 height 32
